Goal: Information Seeking & Learning: Learn about a topic

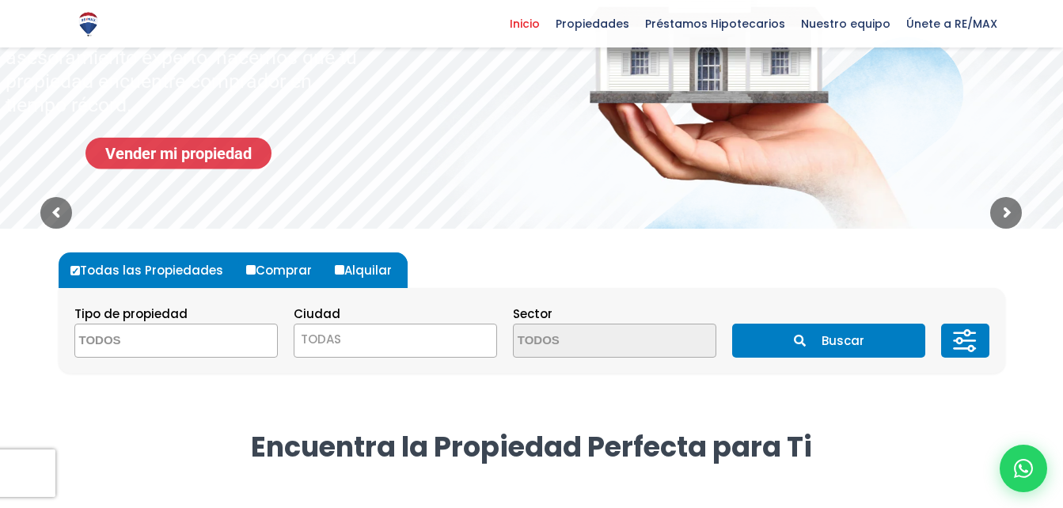
scroll to position [249, 0]
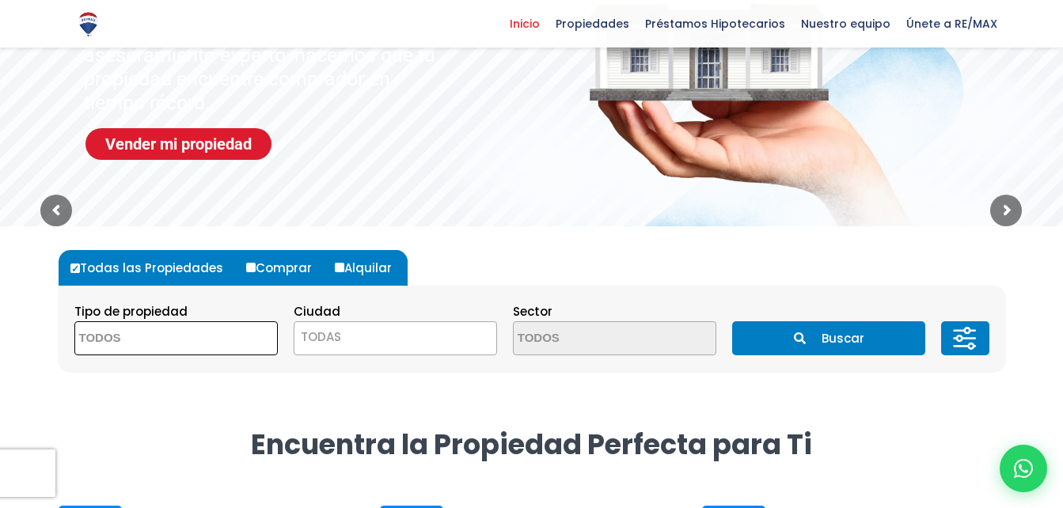
click at [219, 333] on span at bounding box center [176, 338] width 204 height 34
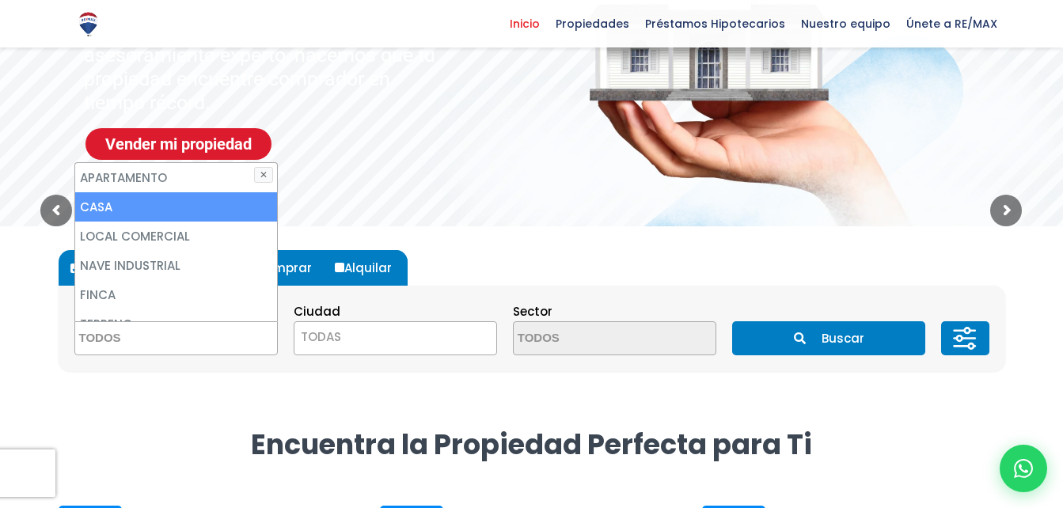
click at [197, 196] on li "CASA" at bounding box center [176, 206] width 202 height 29
select select "house"
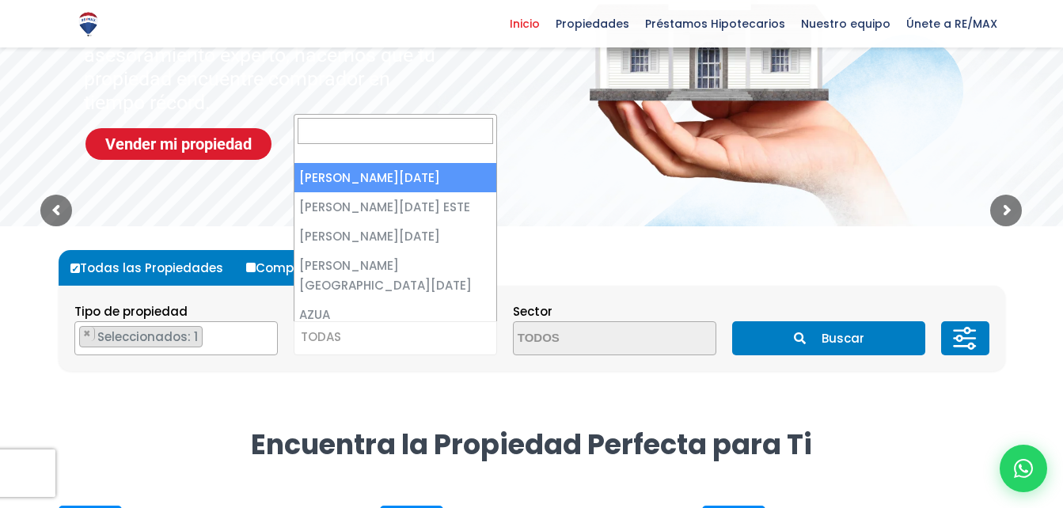
click at [431, 340] on span "TODAS" at bounding box center [396, 337] width 202 height 22
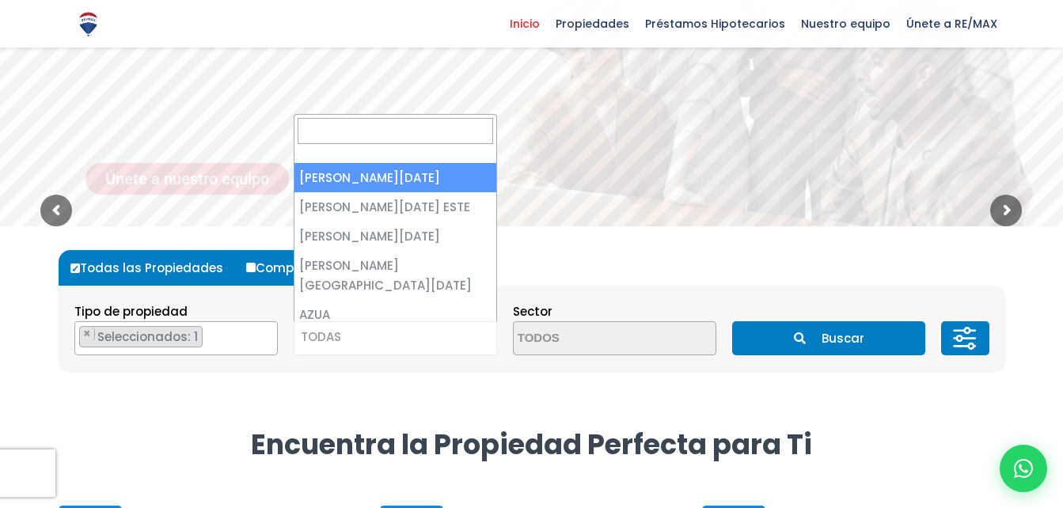
select select "1"
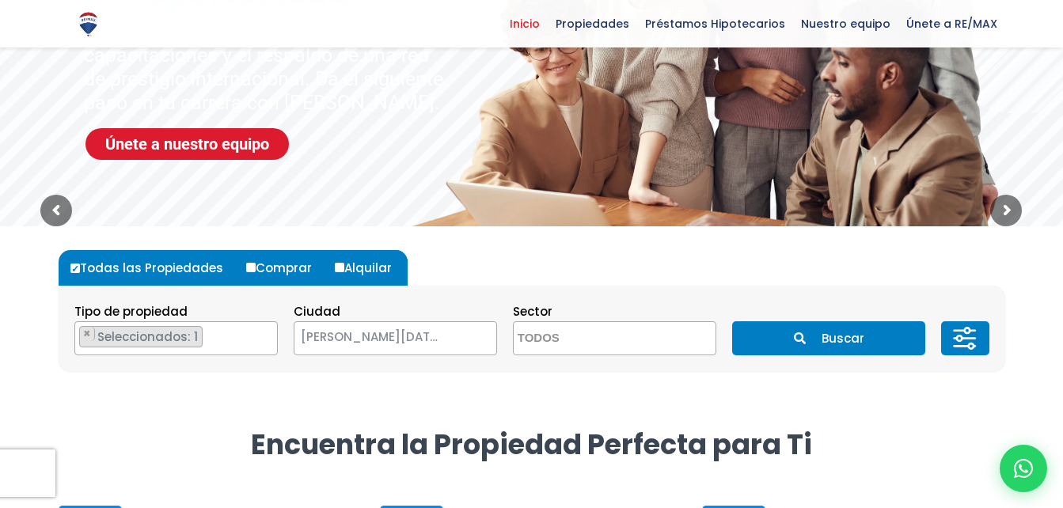
click at [589, 332] on textarea "Search" at bounding box center [591, 339] width 154 height 34
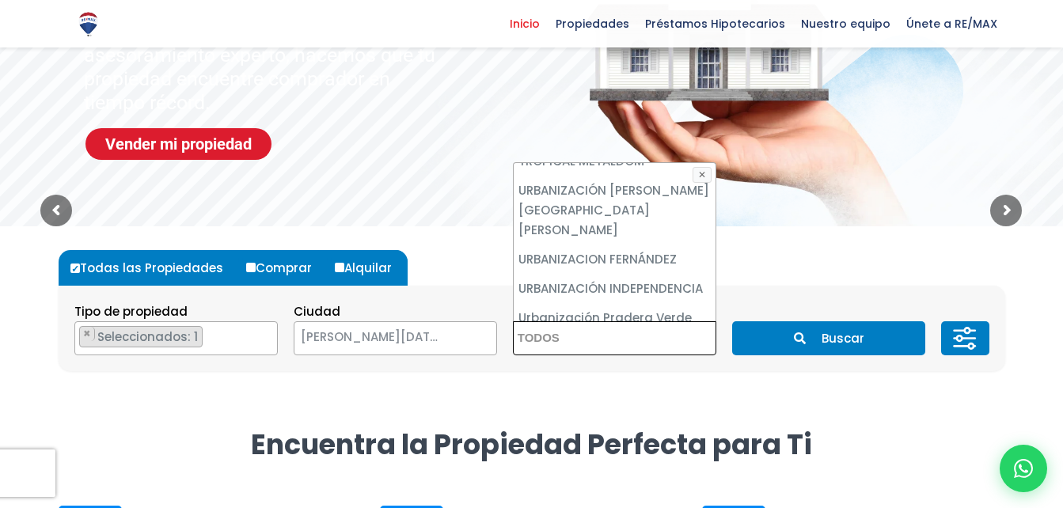
scroll to position [7206, 0]
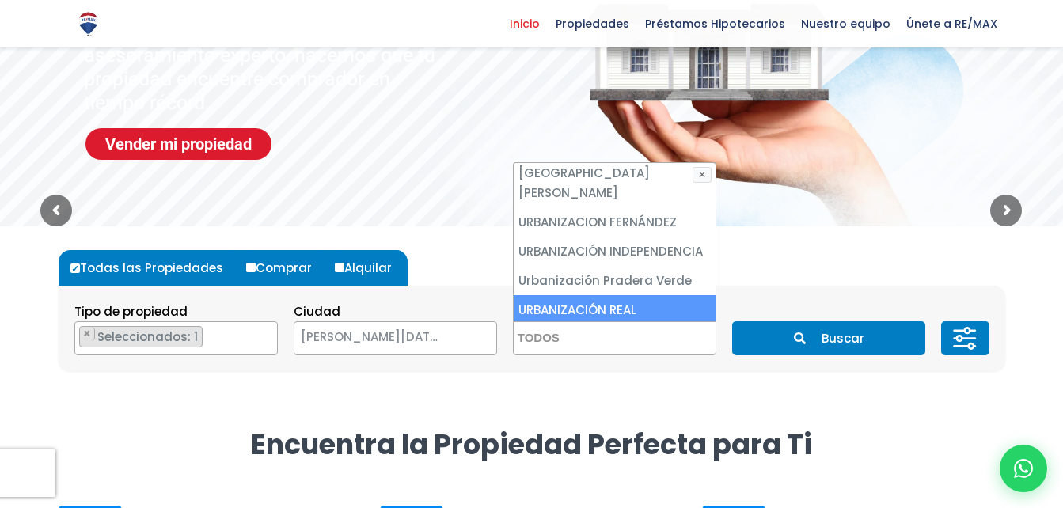
click at [653, 295] on li "URBANIZACIÓN REAL" at bounding box center [615, 309] width 202 height 29
select select "63"
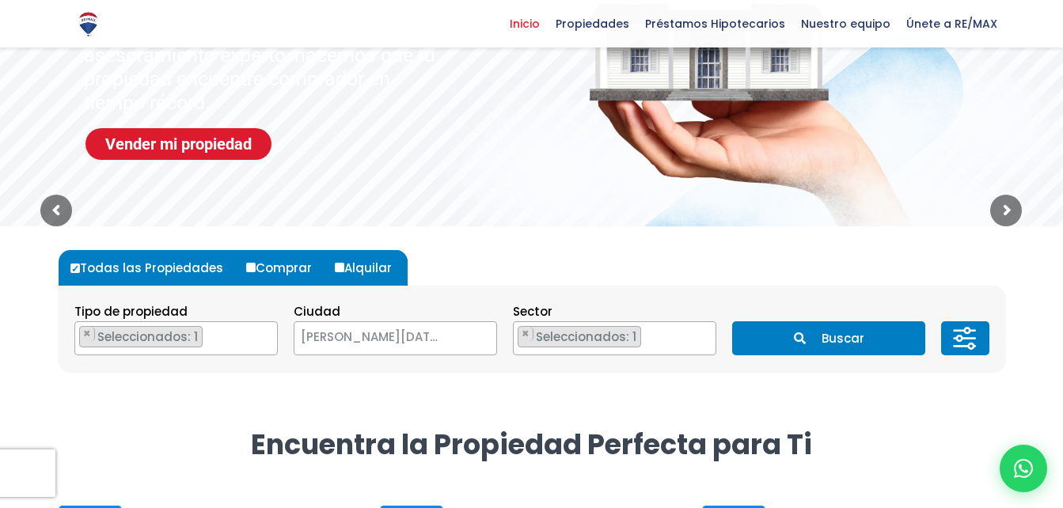
click at [842, 333] on button "Buscar" at bounding box center [828, 338] width 193 height 34
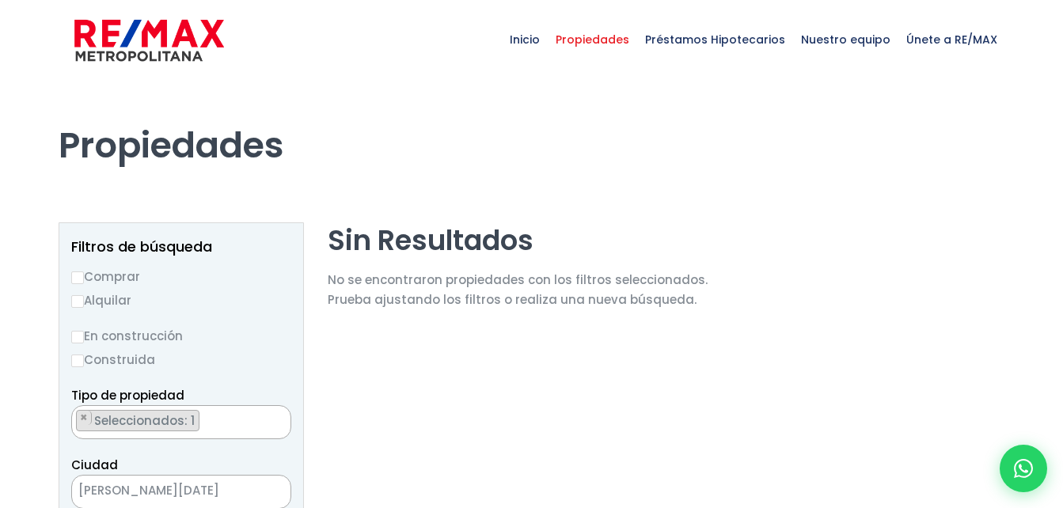
scroll to position [13, 0]
select select "63"
